Goal: Task Accomplishment & Management: Use online tool/utility

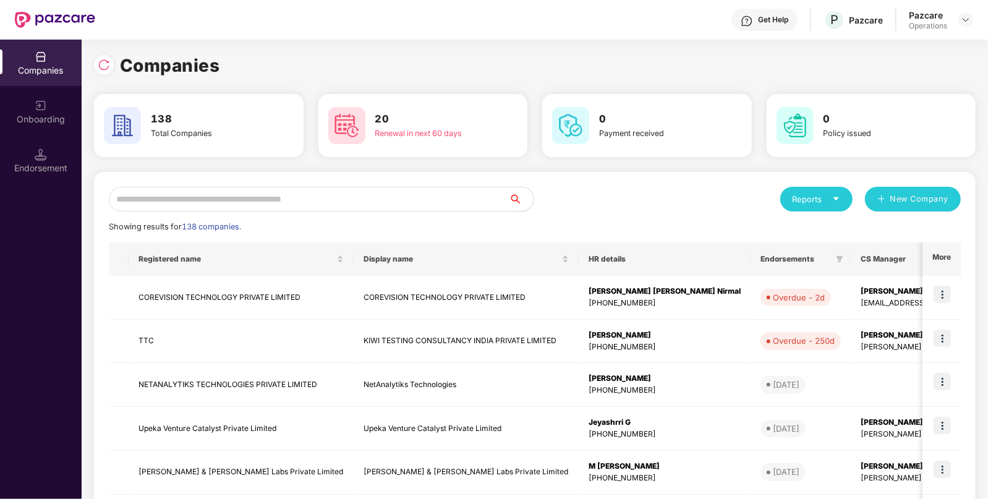
click at [372, 202] on input "text" at bounding box center [309, 199] width 400 height 25
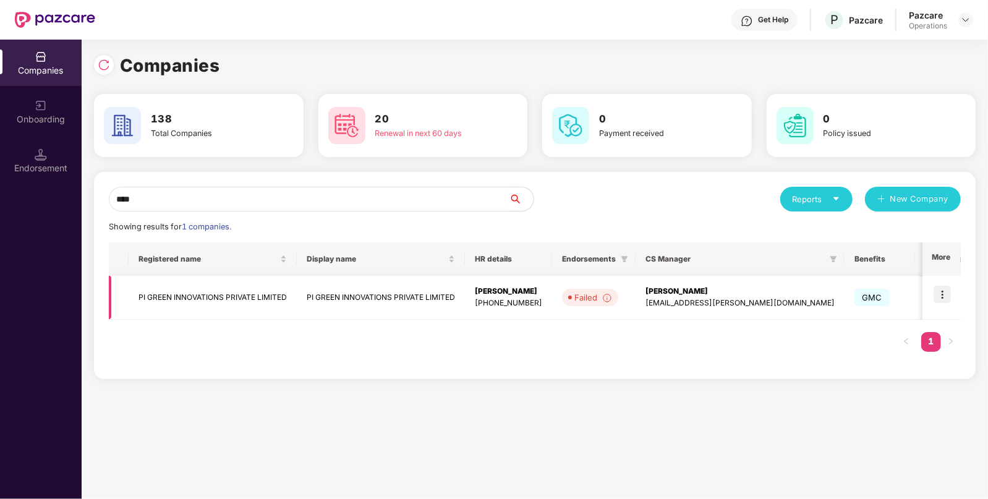
type input "****"
click at [937, 296] on img at bounding box center [941, 294] width 17 height 17
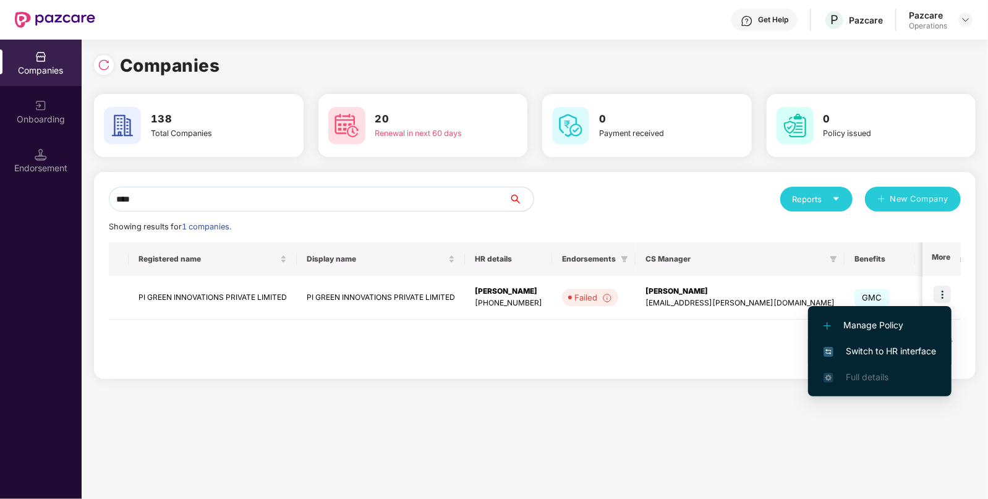
click at [865, 349] on span "Switch to HR interface" at bounding box center [879, 351] width 113 height 14
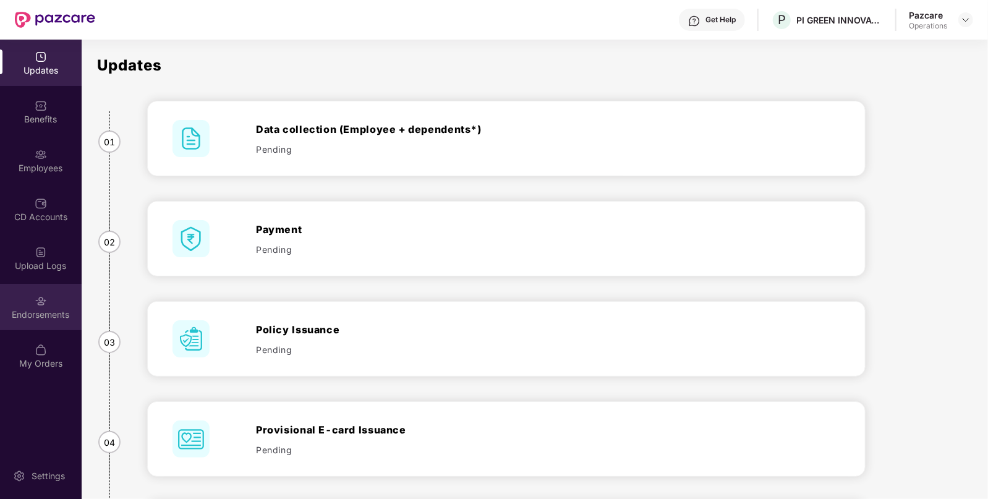
click at [70, 325] on div "Endorsements" at bounding box center [41, 307] width 82 height 46
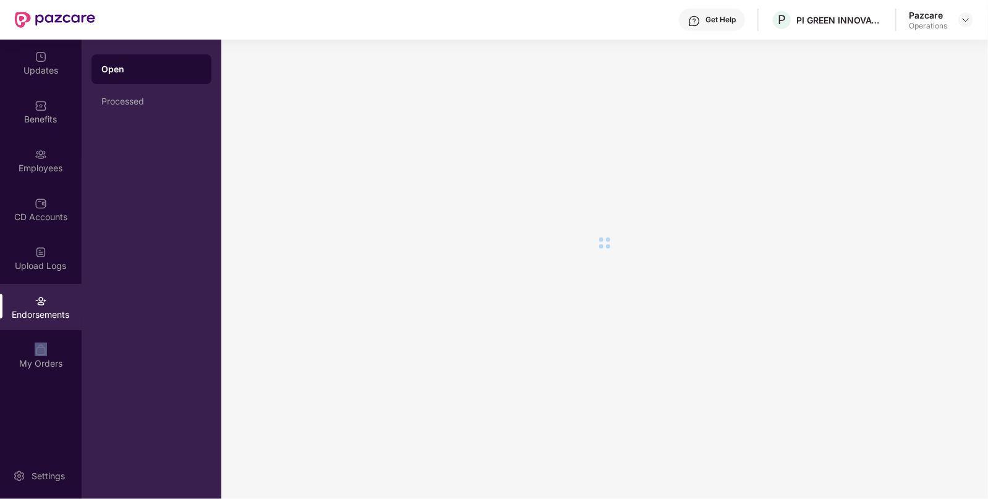
click at [70, 325] on div "Endorsements" at bounding box center [41, 307] width 82 height 46
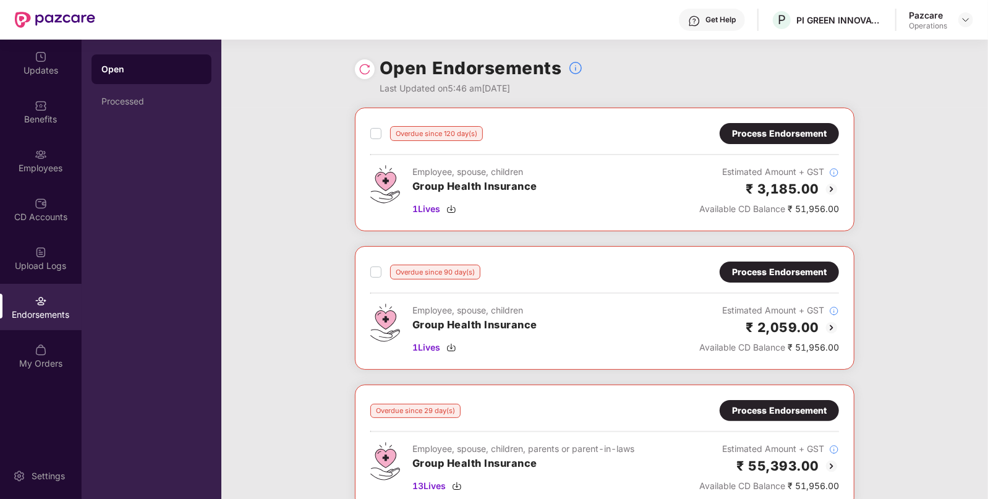
click at [760, 125] on div "Process Endorsement" at bounding box center [779, 133] width 119 height 21
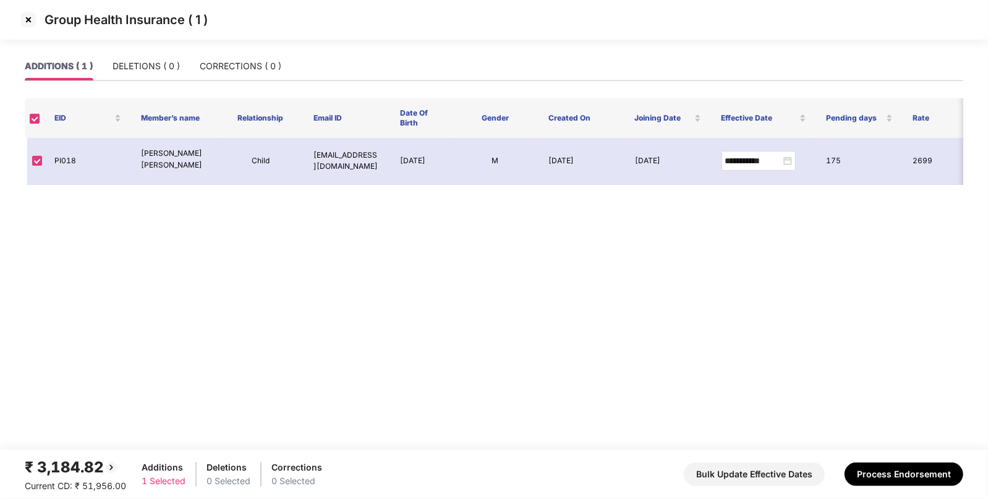
click at [27, 23] on img at bounding box center [29, 20] width 20 height 20
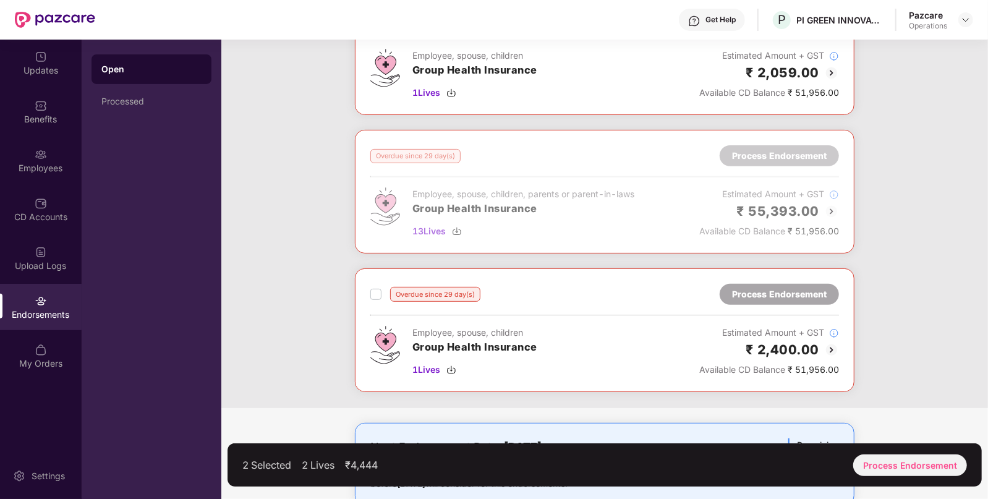
scroll to position [258, 0]
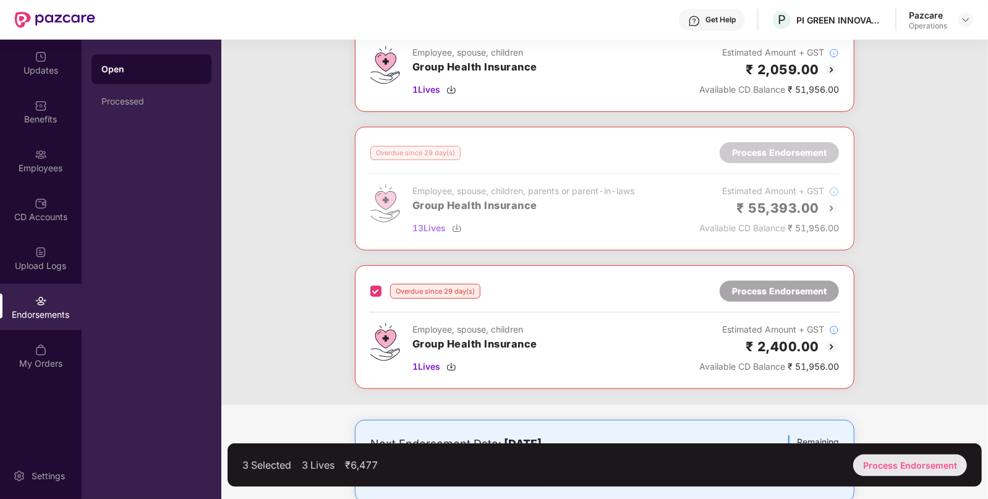
click at [923, 464] on div "Process Endorsement" at bounding box center [910, 465] width 114 height 22
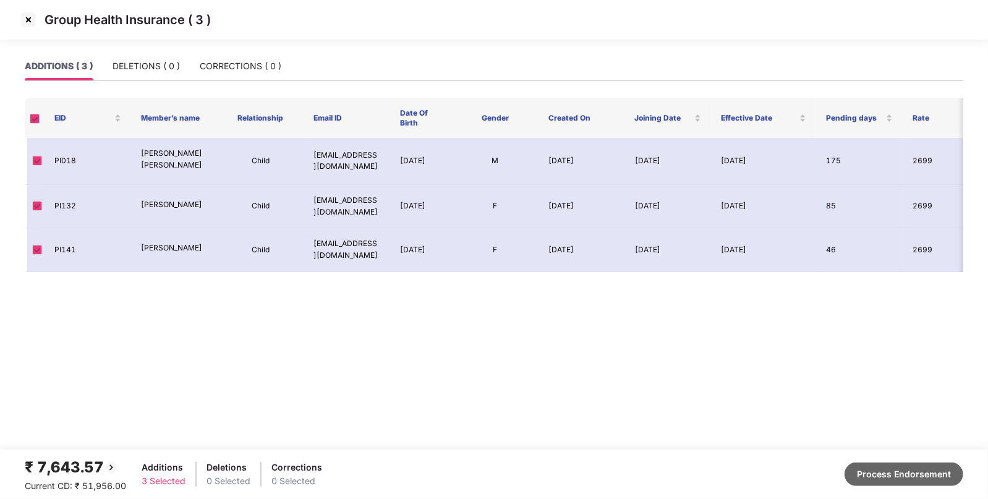
click at [890, 477] on button "Process Endorsement" at bounding box center [903, 473] width 119 height 23
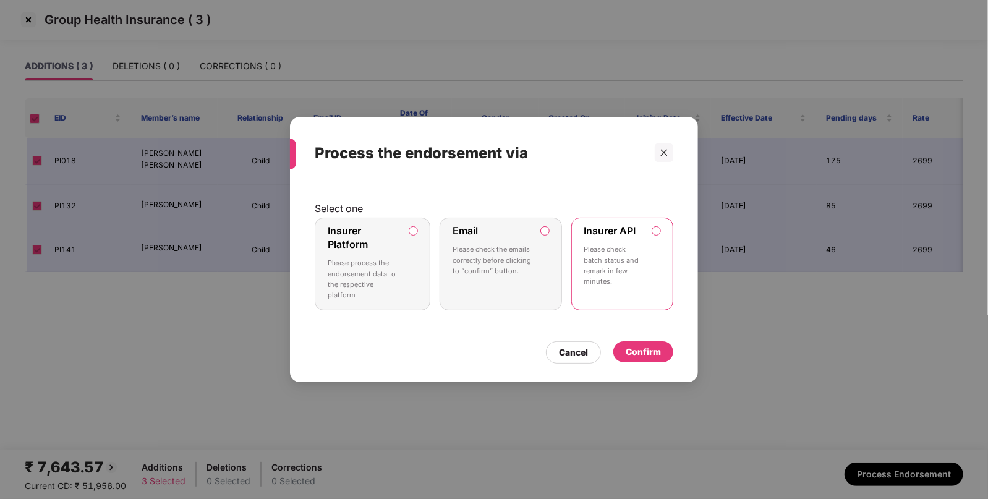
click at [647, 355] on div "Confirm" at bounding box center [643, 352] width 35 height 14
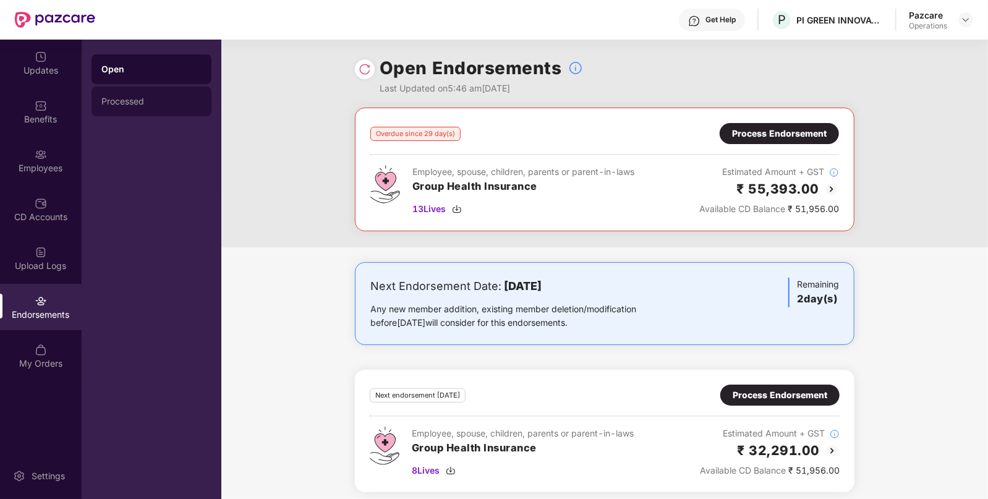
click at [139, 105] on div "Processed" at bounding box center [151, 101] width 100 height 10
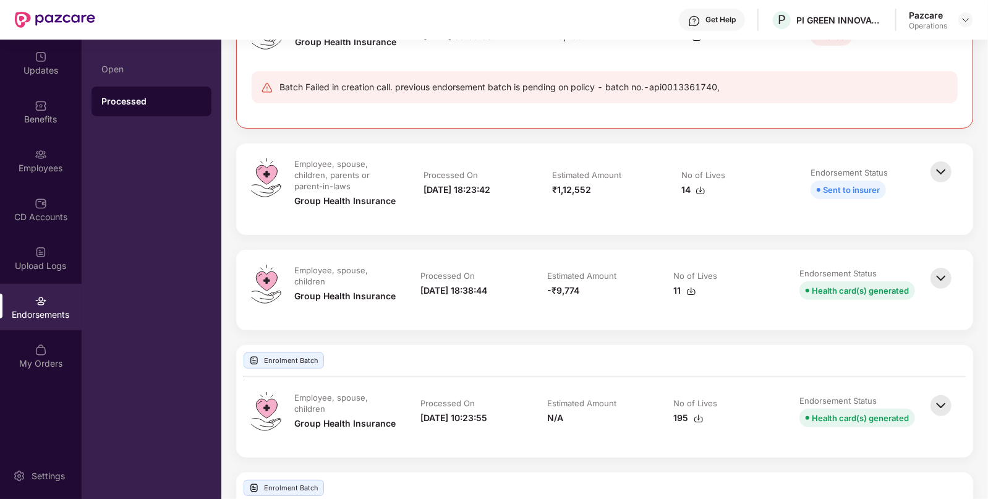
scroll to position [94, 0]
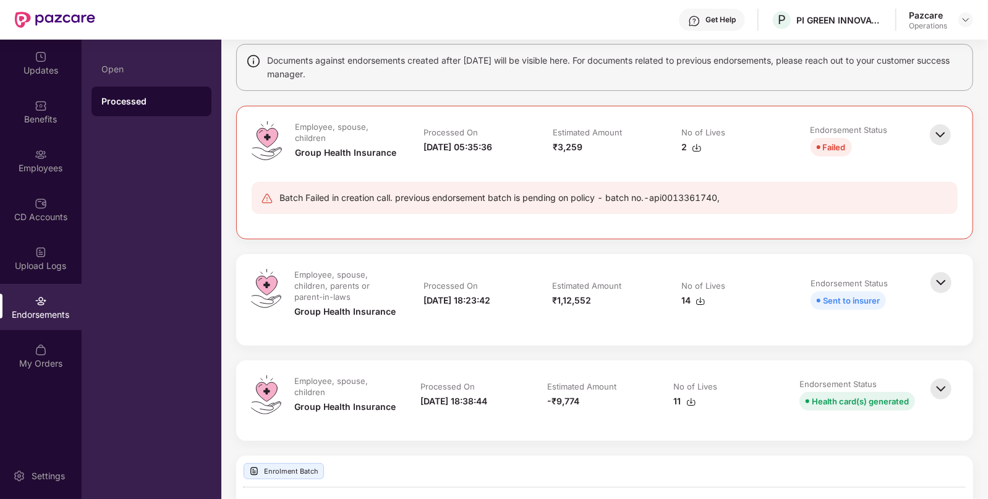
click at [928, 389] on img at bounding box center [940, 388] width 27 height 27
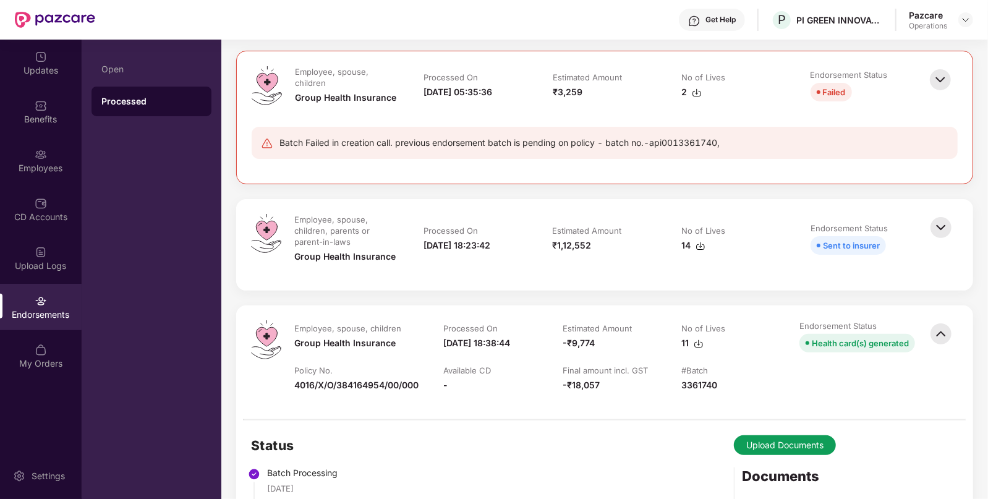
scroll to position [0, 0]
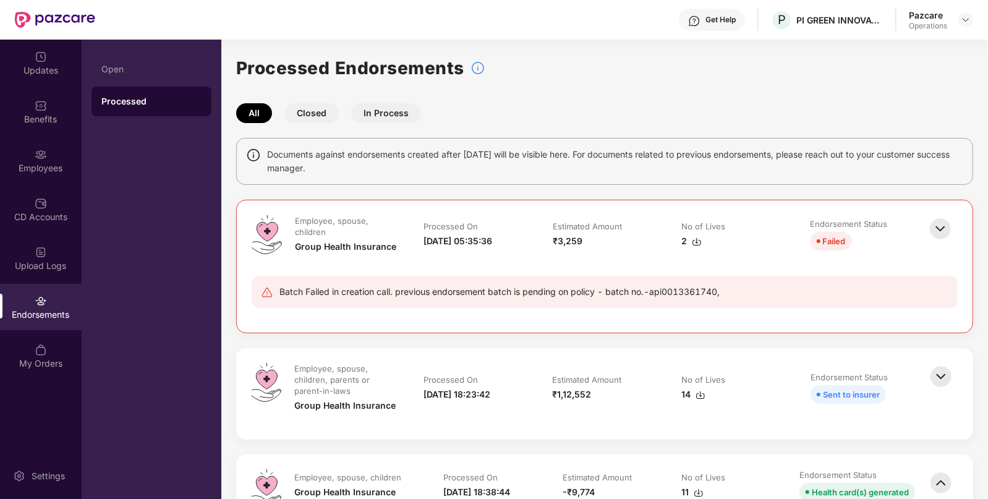
click at [940, 374] on img at bounding box center [940, 376] width 27 height 27
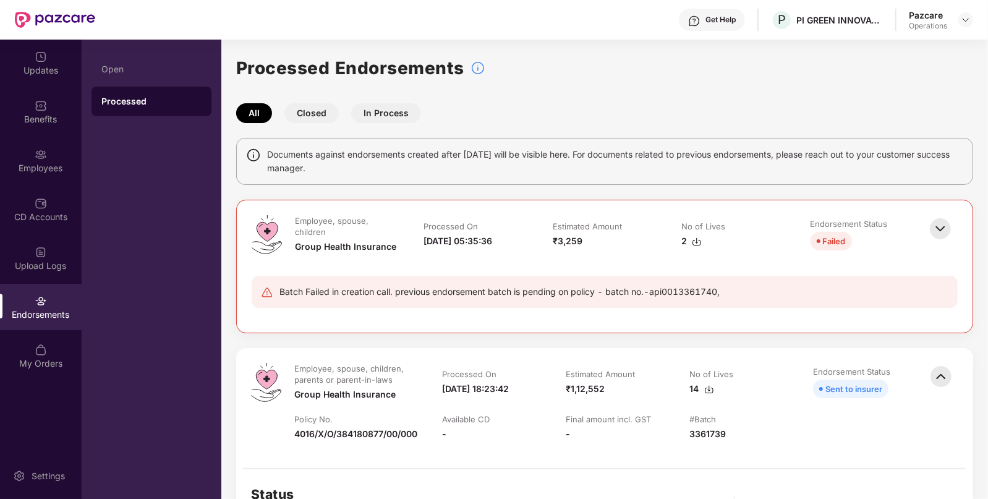
click at [935, 229] on img at bounding box center [940, 228] width 27 height 27
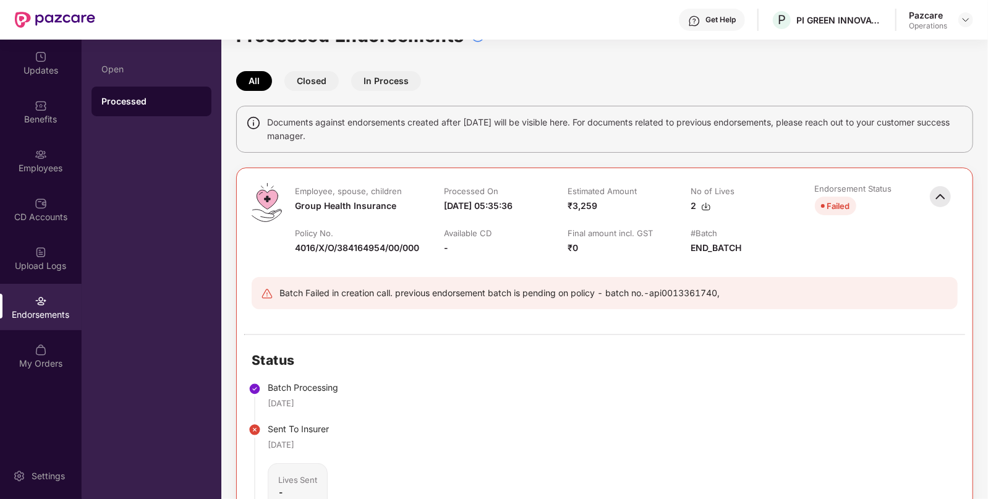
scroll to position [35, 0]
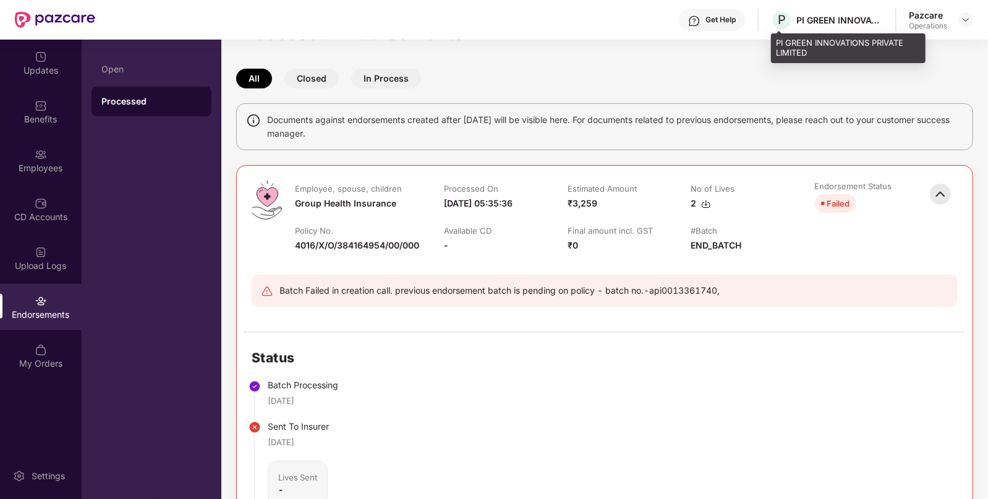
click at [855, 20] on div "PI GREEN INNOVATIONS PRIVATE LIMITED" at bounding box center [839, 20] width 87 height 12
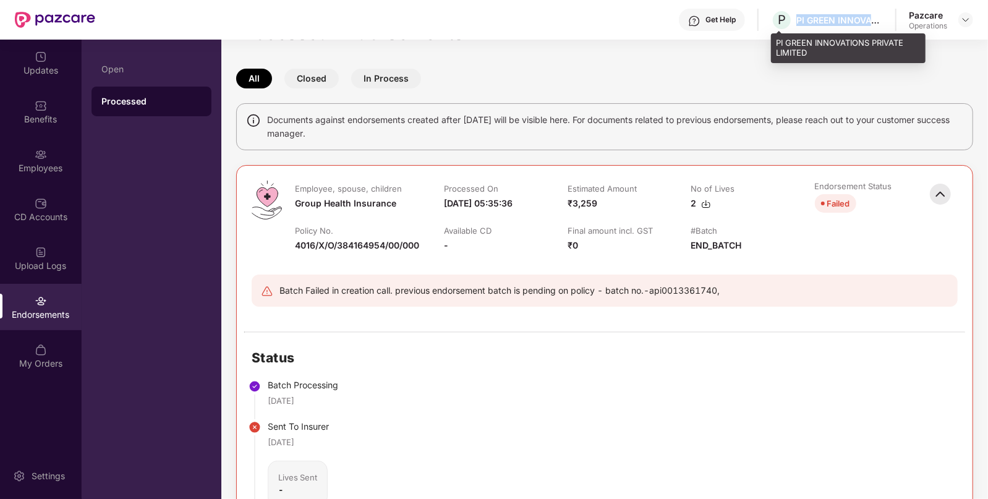
copy div "PI GREEN INNOVATIONS PRIVATE LIMITED"
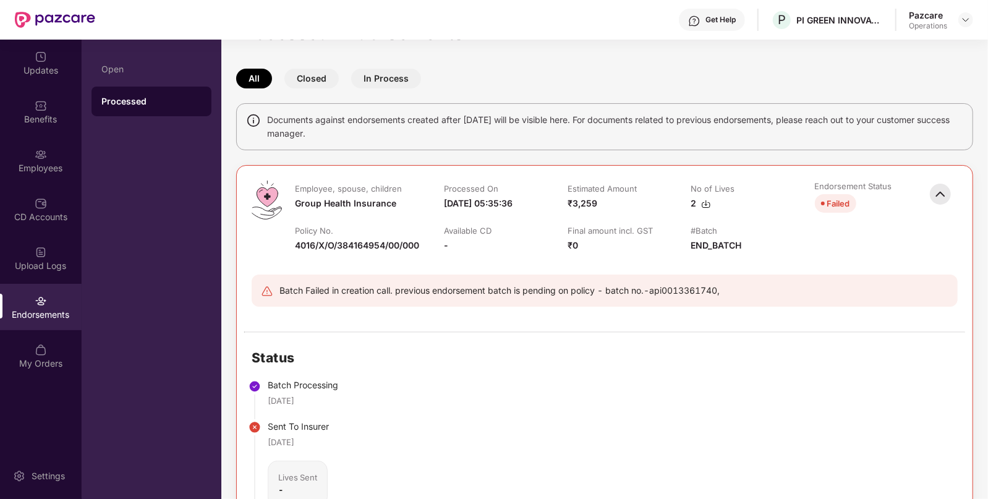
click at [382, 247] on div "4016/X/O/384164954/00/000" at bounding box center [357, 246] width 124 height 14
copy div "Policy No. 4016/X/O/384164954/00/000"
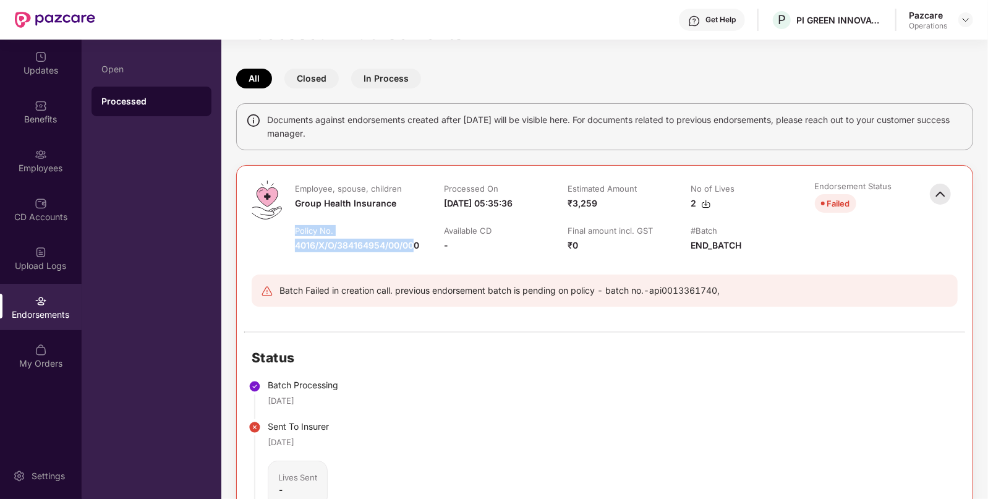
copy div "Policy No. 4016/X/O/384164954/00/00"
drag, startPoint x: 294, startPoint y: 228, endPoint x: 416, endPoint y: 243, distance: 123.3
click at [416, 243] on td "Policy No. 4016/X/O/384164954/00/000" at bounding box center [357, 245] width 149 height 40
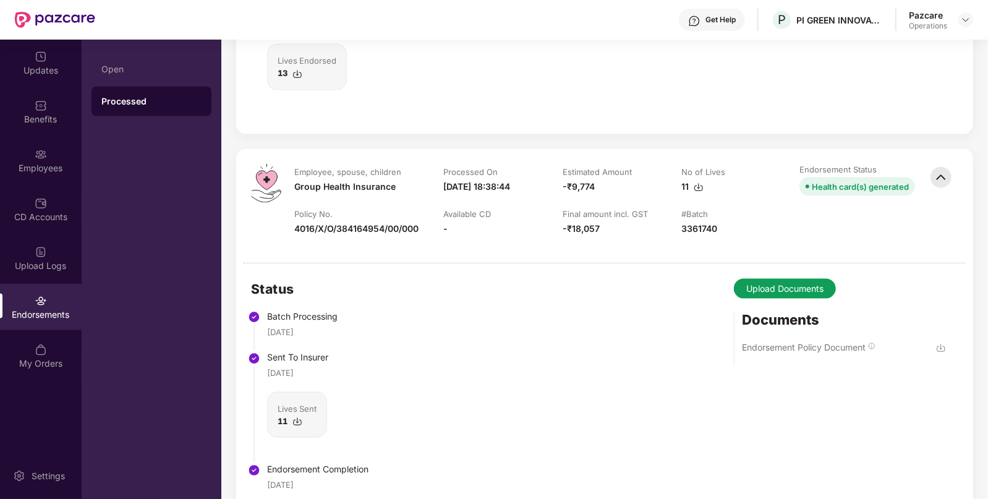
scroll to position [1398, 0]
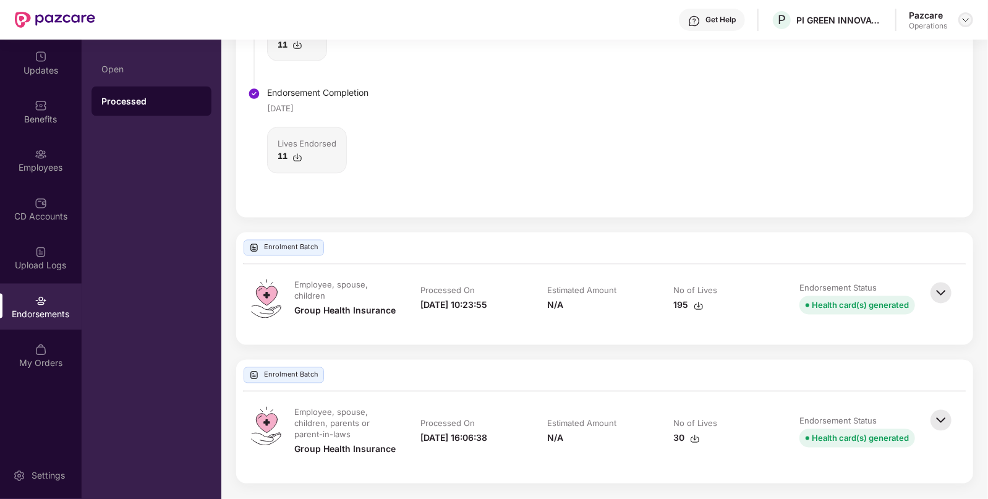
click at [961, 25] on div at bounding box center [965, 19] width 15 height 15
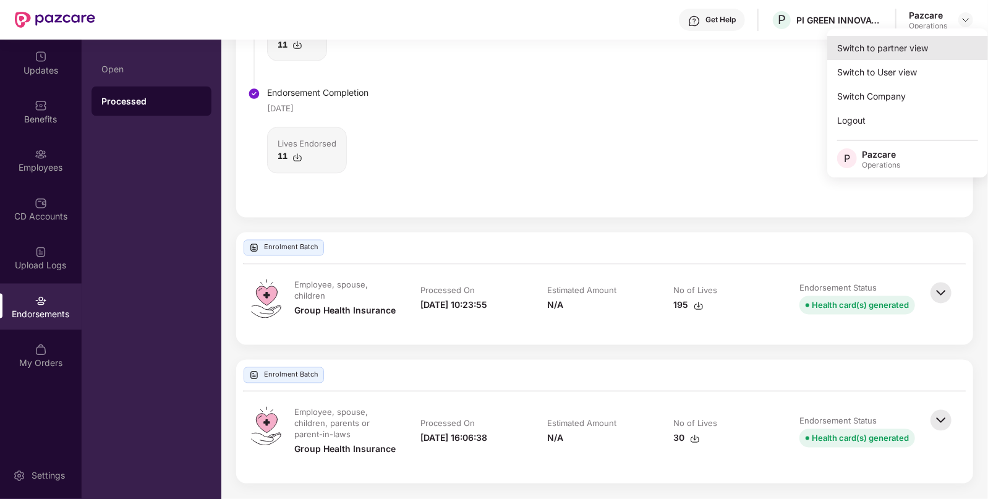
click at [898, 51] on div "Switch to partner view" at bounding box center [907, 48] width 161 height 24
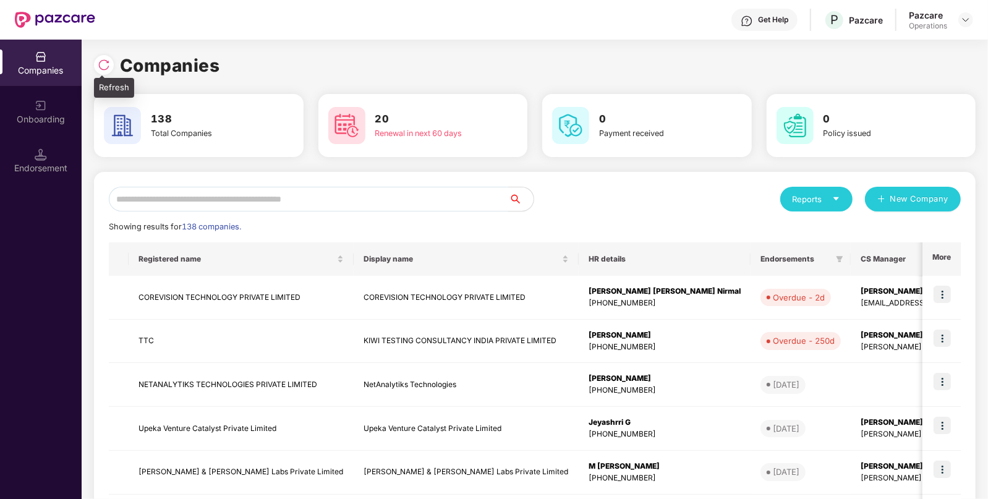
click at [102, 68] on img at bounding box center [104, 65] width 12 height 12
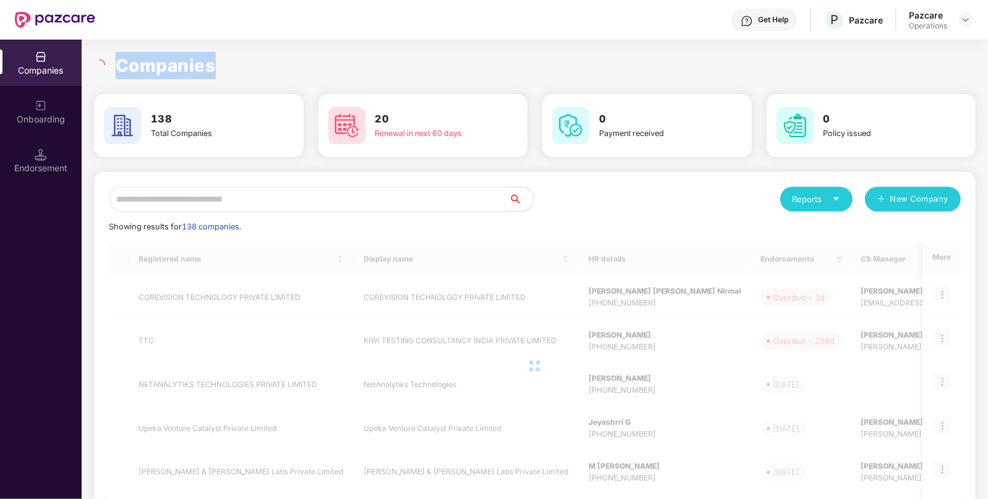
click at [102, 68] on icon "loading" at bounding box center [99, 64] width 15 height 15
